Goal: Find contact information: Find contact information

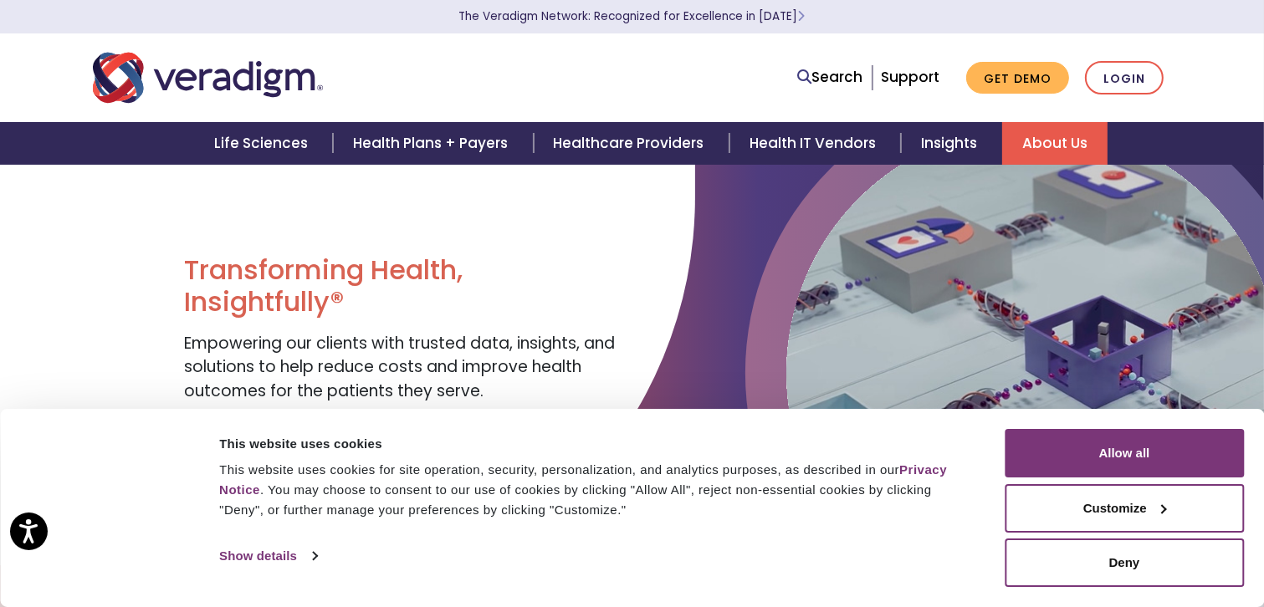
click at [1064, 145] on link "About Us" at bounding box center [1054, 143] width 105 height 43
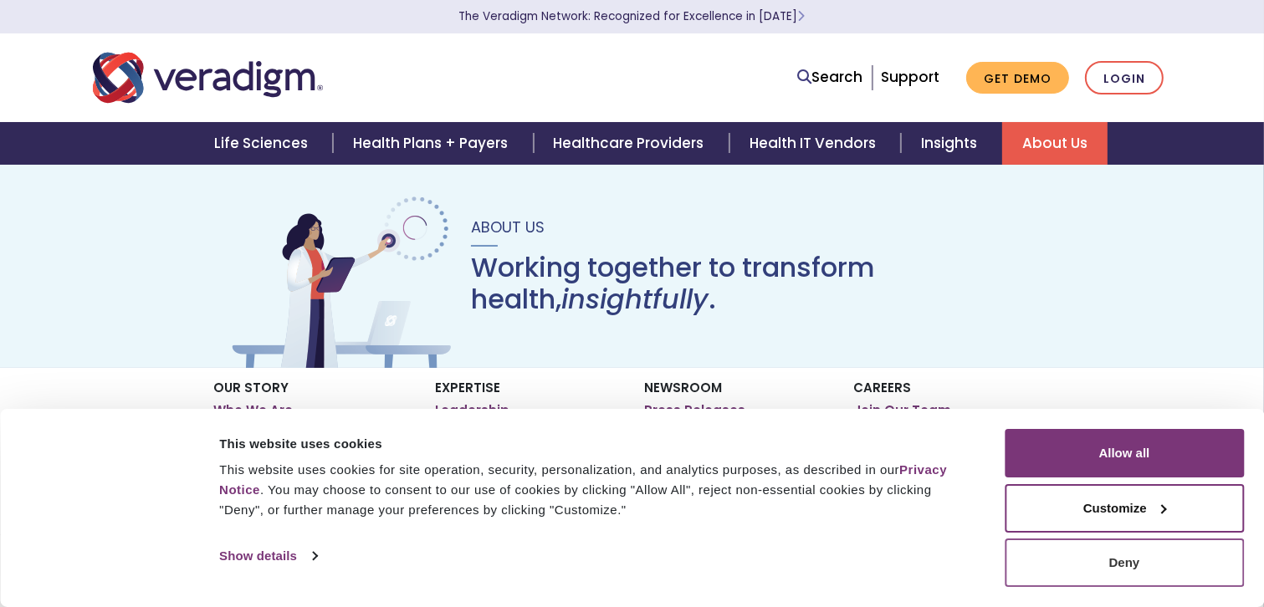
click at [1100, 570] on button "Deny" at bounding box center [1124, 563] width 239 height 49
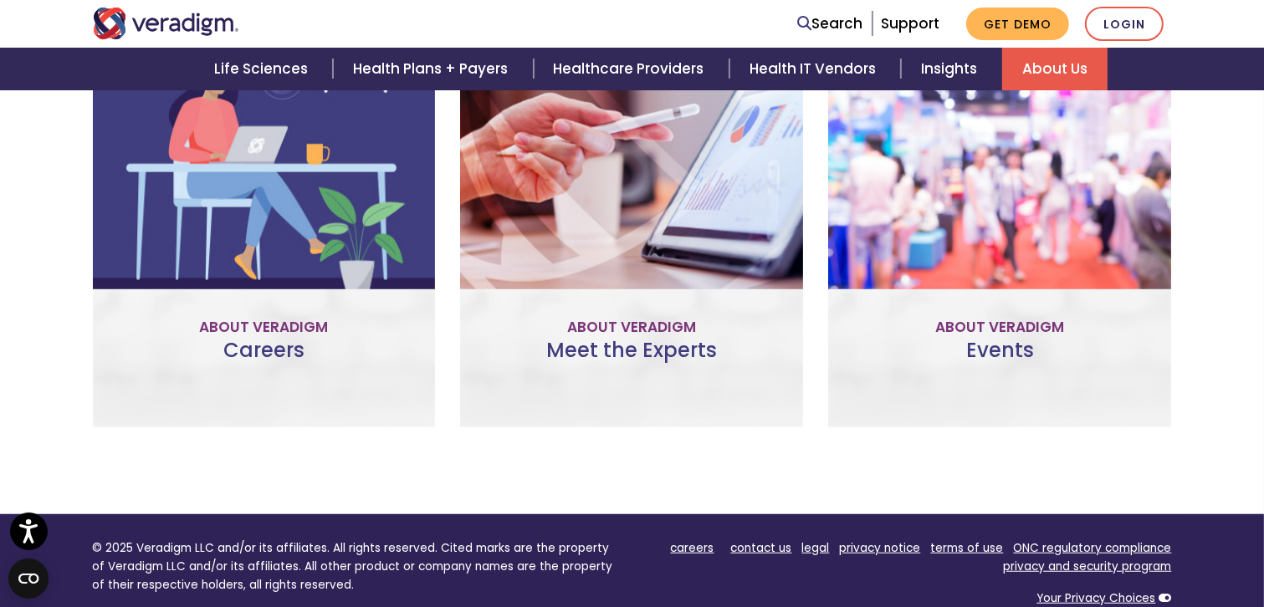
scroll to position [1436, 0]
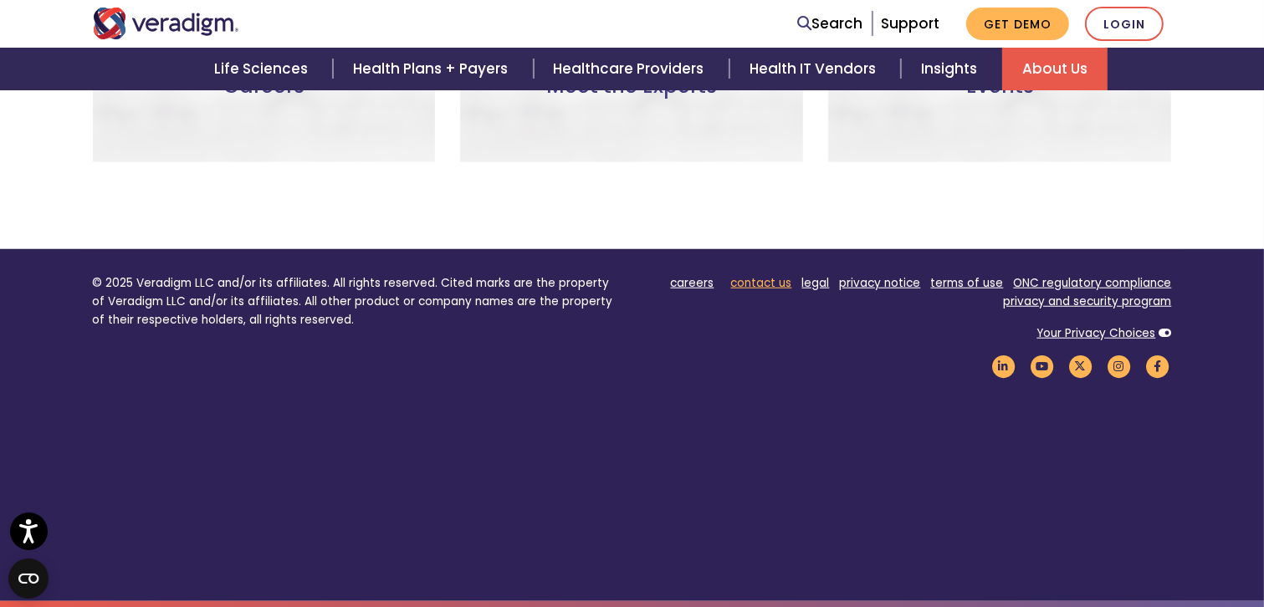
click at [768, 284] on link "contact us" at bounding box center [761, 283] width 61 height 16
